Goal: Information Seeking & Learning: Learn about a topic

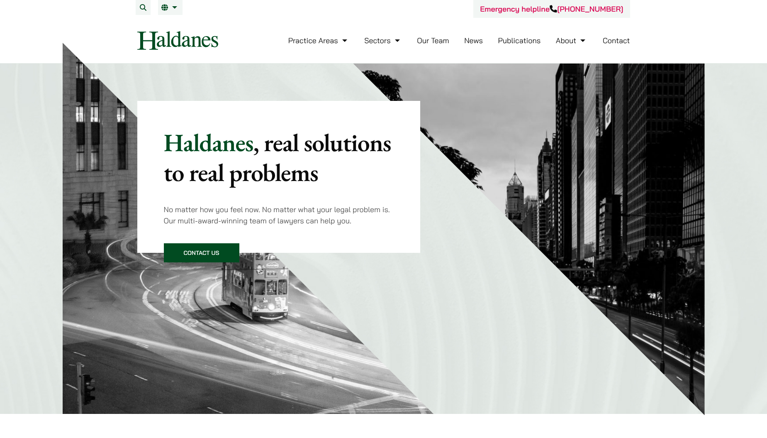
click at [625, 43] on link "Contact" at bounding box center [616, 41] width 27 height 10
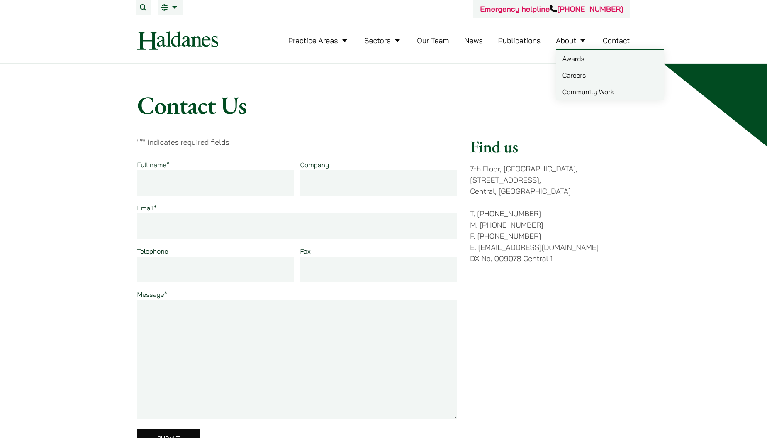
click at [572, 75] on link "Careers" at bounding box center [610, 75] width 108 height 17
click at [578, 75] on link "Careers" at bounding box center [610, 75] width 108 height 17
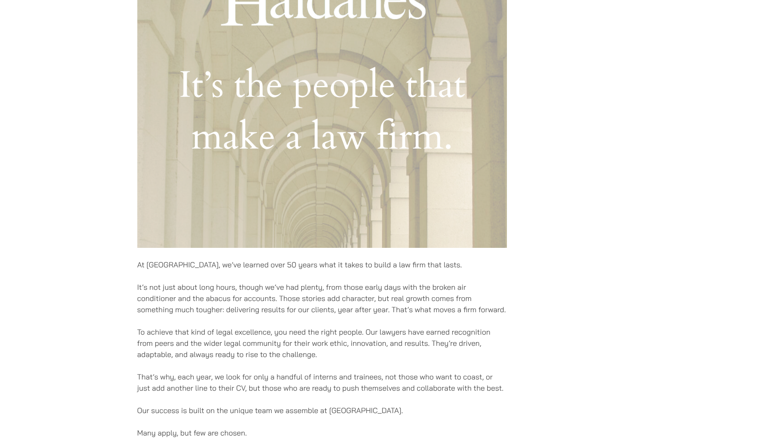
scroll to position [654, 0]
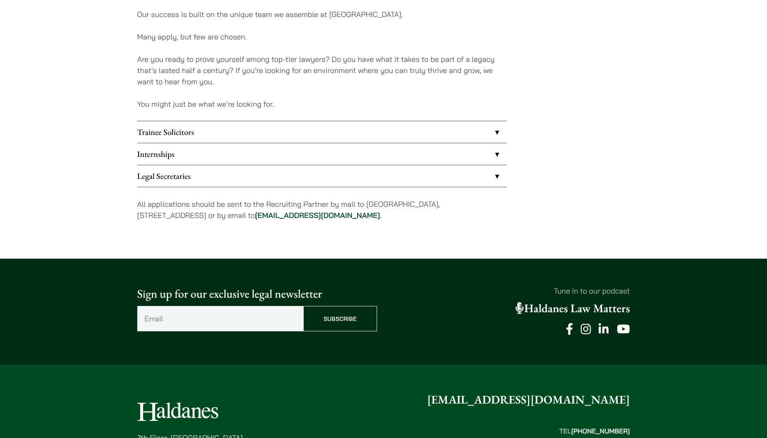
click at [416, 136] on link "Trainee Solicitors" at bounding box center [322, 132] width 370 height 22
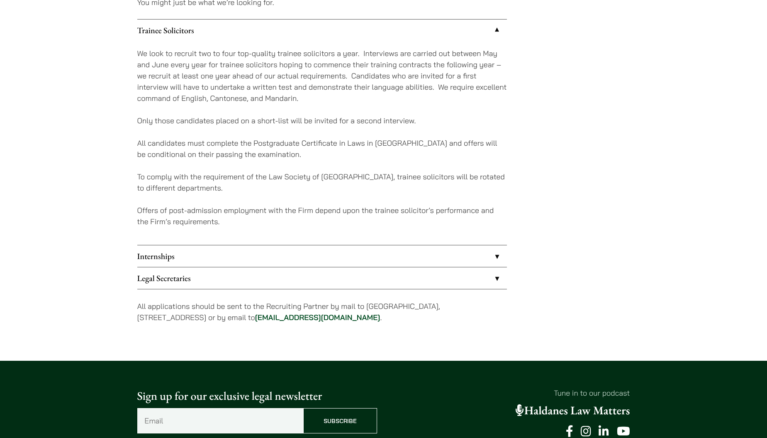
scroll to position [846, 0]
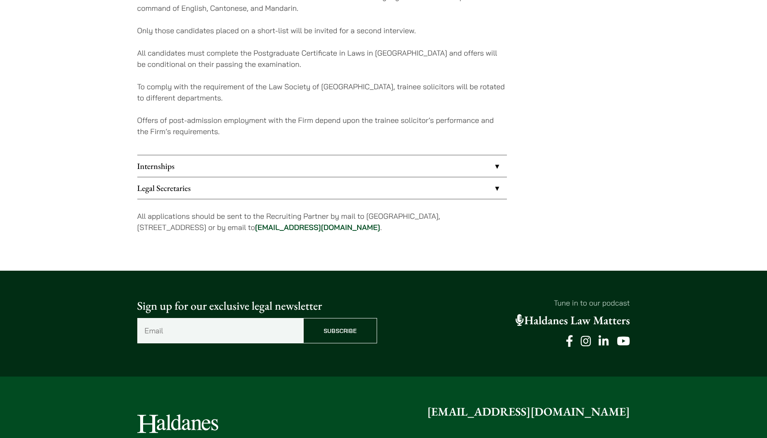
click at [472, 165] on link "Internships" at bounding box center [322, 166] width 370 height 22
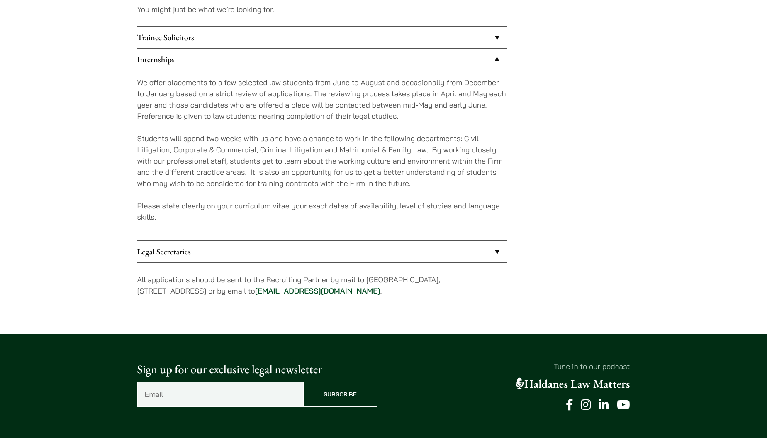
scroll to position [652, 0]
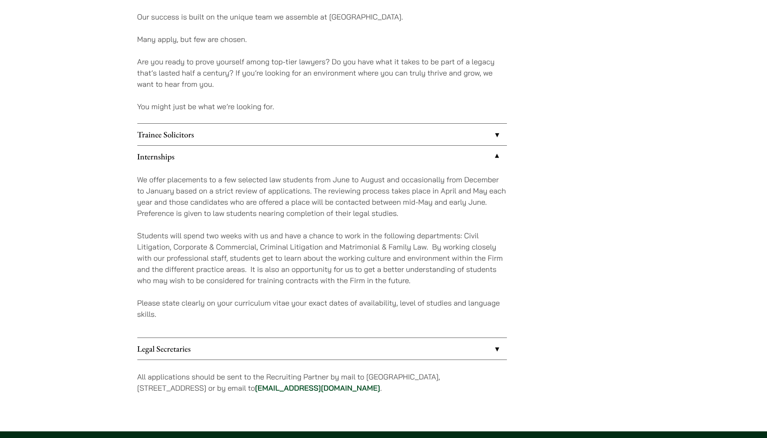
click at [479, 139] on link "Trainee Solicitors" at bounding box center [322, 135] width 370 height 22
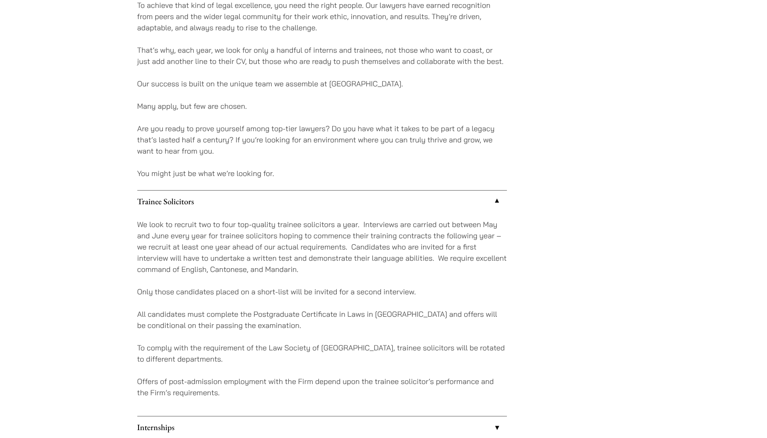
scroll to position [807, 0]
